Goal: Transaction & Acquisition: Purchase product/service

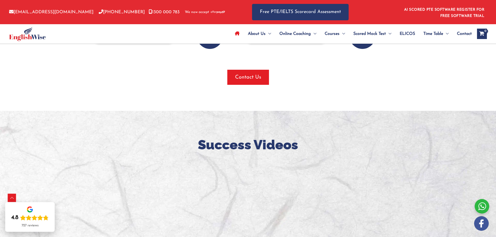
scroll to position [339, 0]
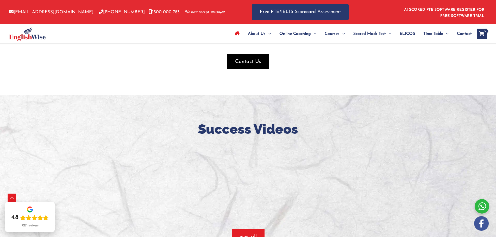
click at [256, 65] on span "Contact Us" at bounding box center [248, 61] width 26 height 7
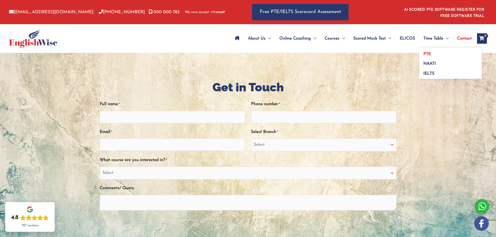
click at [431, 53] on link "PTE" at bounding box center [450, 52] width 63 height 10
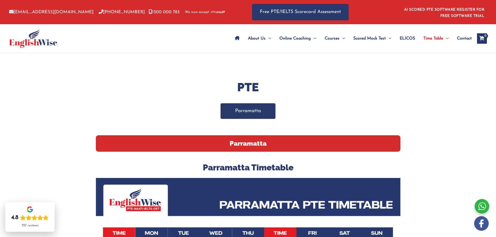
click at [264, 110] on link "Parramatta" at bounding box center [248, 110] width 55 height 15
click at [263, 108] on link "Parramatta" at bounding box center [248, 110] width 55 height 15
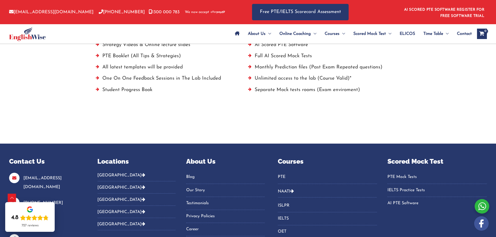
scroll to position [422, 0]
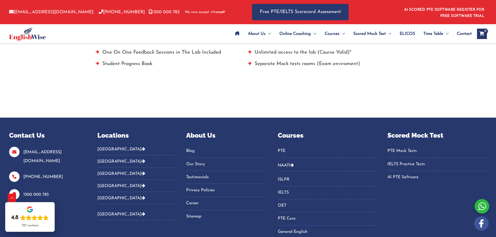
click at [114, 147] on button "[GEOGRAPHIC_DATA]" at bounding box center [136, 151] width 78 height 9
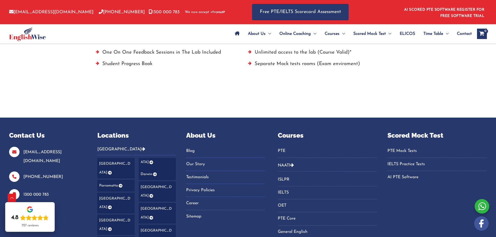
click at [148, 169] on link "Darwin" at bounding box center [157, 175] width 37 height 12
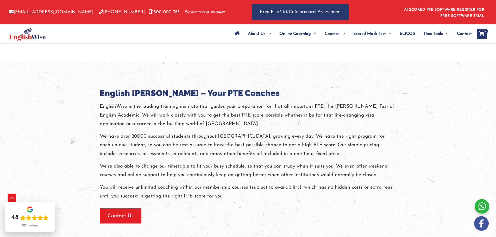
scroll to position [365, 0]
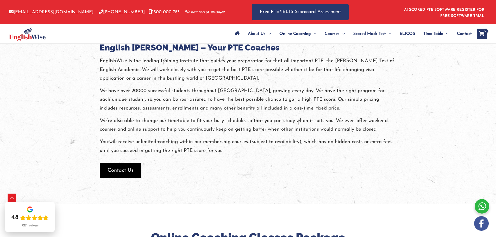
click at [105, 165] on span "button" at bounding box center [121, 170] width 42 height 15
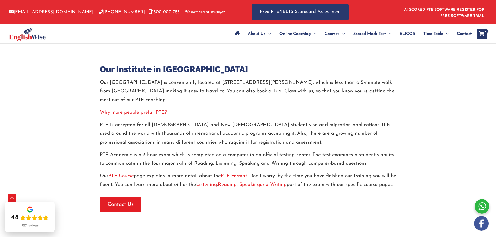
scroll to position [677, 0]
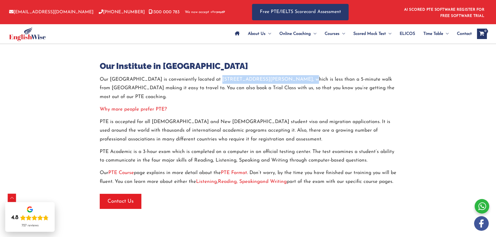
drag, startPoint x: 212, startPoint y: 69, endPoint x: 282, endPoint y: 73, distance: 70.2
click at [282, 75] on p "Our Darwin PTE center is conveniently located at 5/90 Mitchell Street, Darwin C…" at bounding box center [248, 88] width 297 height 26
click at [356, 105] on p "Why more people prefer PTE?" at bounding box center [248, 109] width 297 height 9
drag, startPoint x: 211, startPoint y: 69, endPoint x: 287, endPoint y: 67, distance: 75.8
click at [287, 75] on p "Our Darwin PTE center is conveniently located at 5/90 Mitchell Street, Darwin C…" at bounding box center [248, 88] width 297 height 26
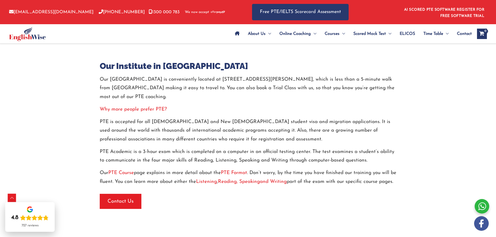
drag, startPoint x: 256, startPoint y: 71, endPoint x: 229, endPoint y: 94, distance: 35.1
click at [229, 94] on div "Our Darwin PTE center is conveniently located at 5/90 Mitchell Street, Darwin C…" at bounding box center [248, 130] width 297 height 111
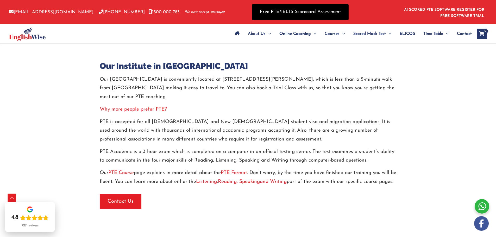
click at [316, 8] on link "Free PTE/IELTS Scorecard Assessment" at bounding box center [300, 12] width 97 height 16
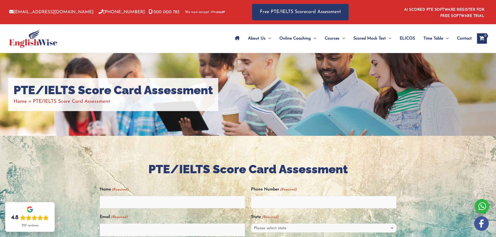
click at [310, 109] on div "PTE/IELTS Score Card Assessment Home PTE/IELTS Score Card Assessment" at bounding box center [248, 94] width 496 height 83
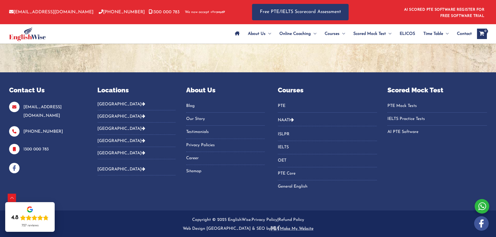
scroll to position [272, 0]
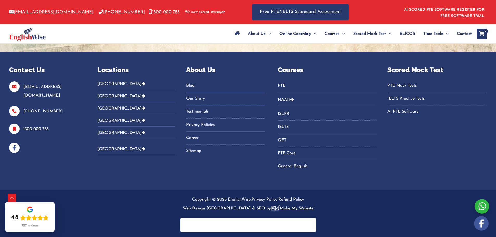
click at [281, 85] on link "PTE" at bounding box center [328, 86] width 100 height 9
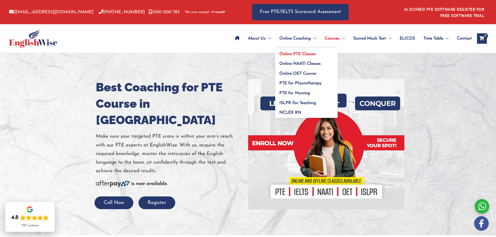
click at [307, 55] on span "Online PTE Classes" at bounding box center [297, 54] width 36 height 4
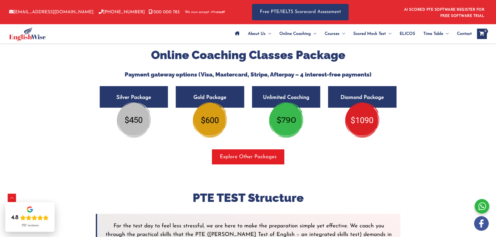
scroll to position [886, 0]
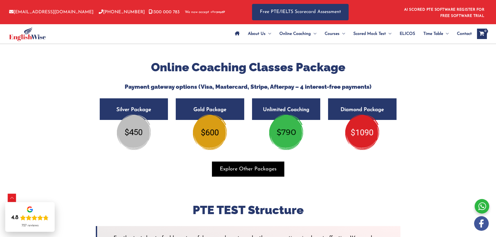
click at [247, 169] on span "Explore Other Packages" at bounding box center [248, 169] width 57 height 7
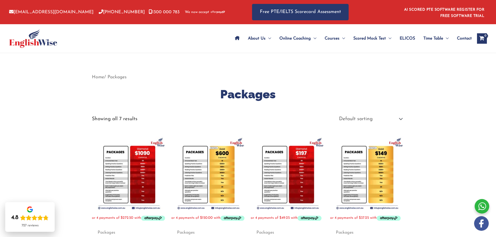
click at [301, 176] on img at bounding box center [288, 173] width 74 height 74
click at [221, 177] on img at bounding box center [208, 173] width 74 height 74
